Goal: Register for event/course

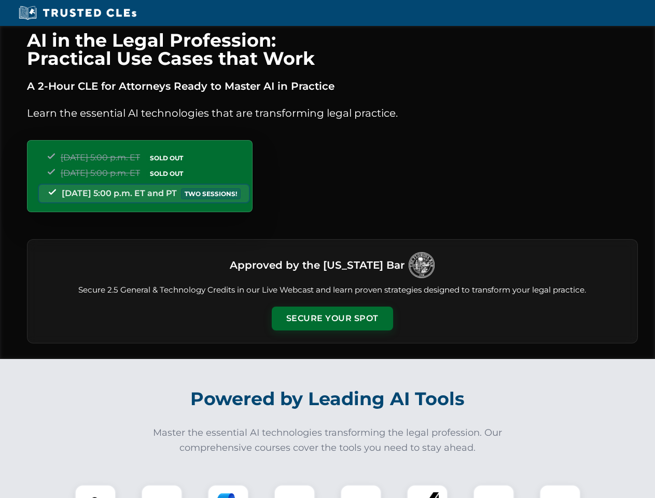
click at [332, 318] on button "Secure Your Spot" at bounding box center [332, 318] width 121 height 24
click at [95, 491] on img at bounding box center [95, 505] width 30 height 30
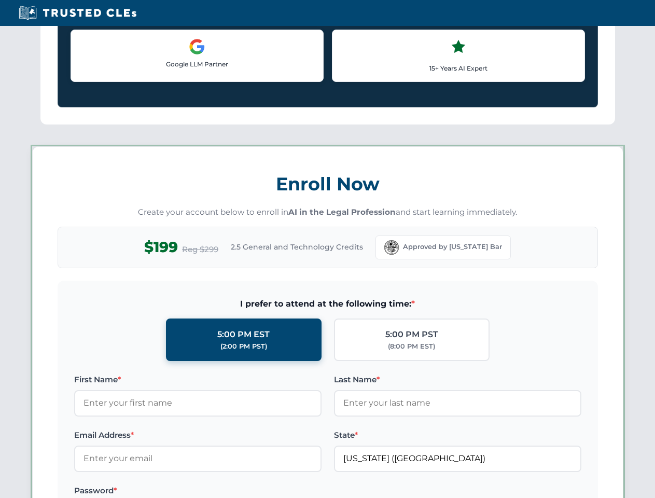
click at [228, 491] on label "Password *" at bounding box center [197, 490] width 247 height 12
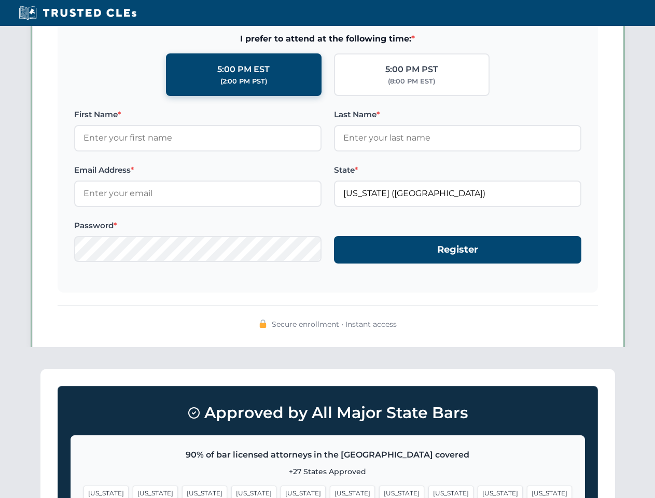
click at [477, 491] on span "[US_STATE]" at bounding box center [499, 492] width 45 height 15
